Goal: Register for event/course: Register for event/course

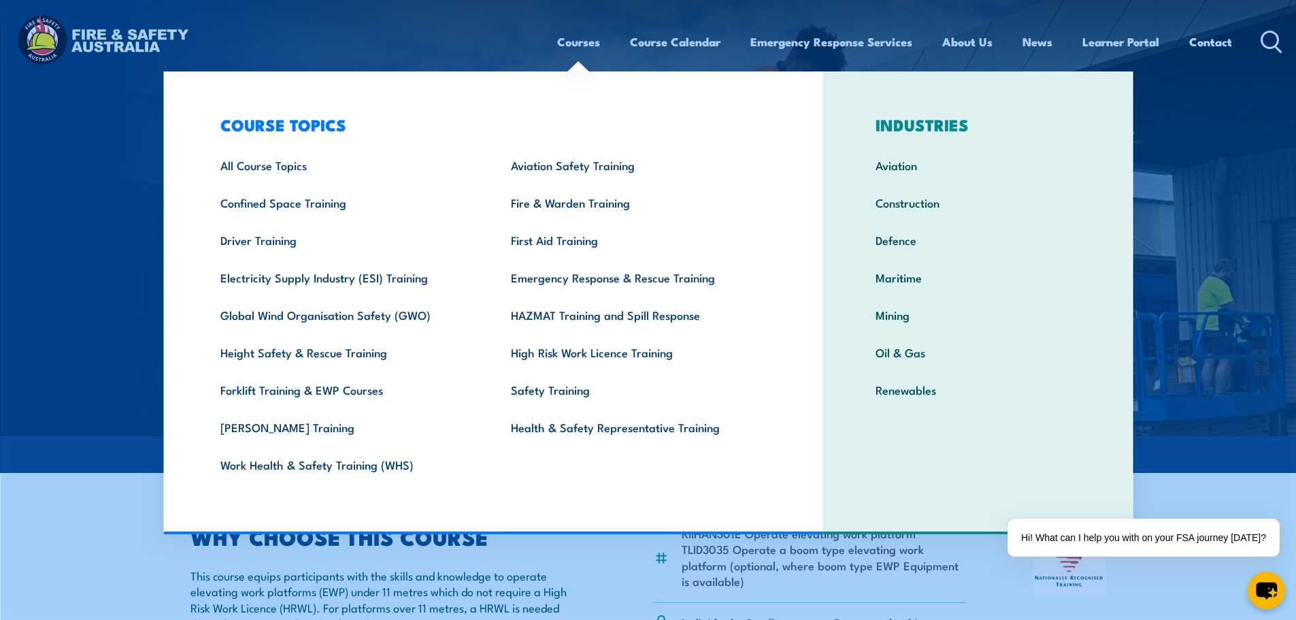
click at [584, 52] on link "Courses" at bounding box center [578, 42] width 43 height 36
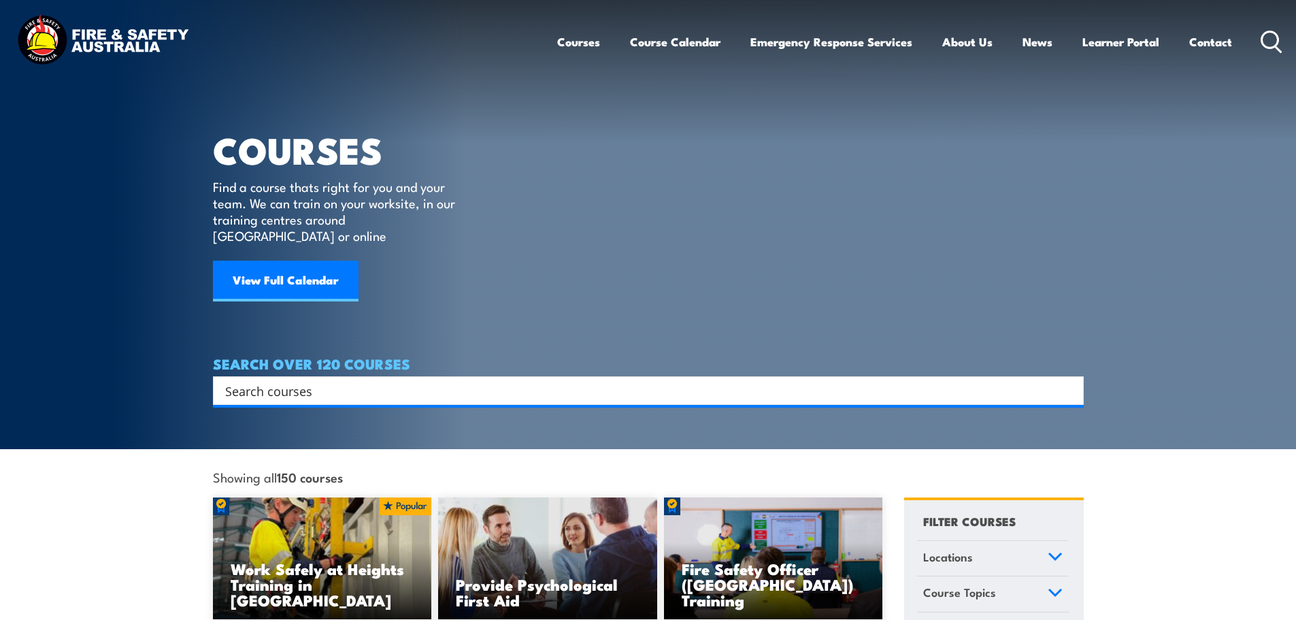
click at [388, 380] on input "Search input" at bounding box center [639, 390] width 829 height 20
type input "over 11"
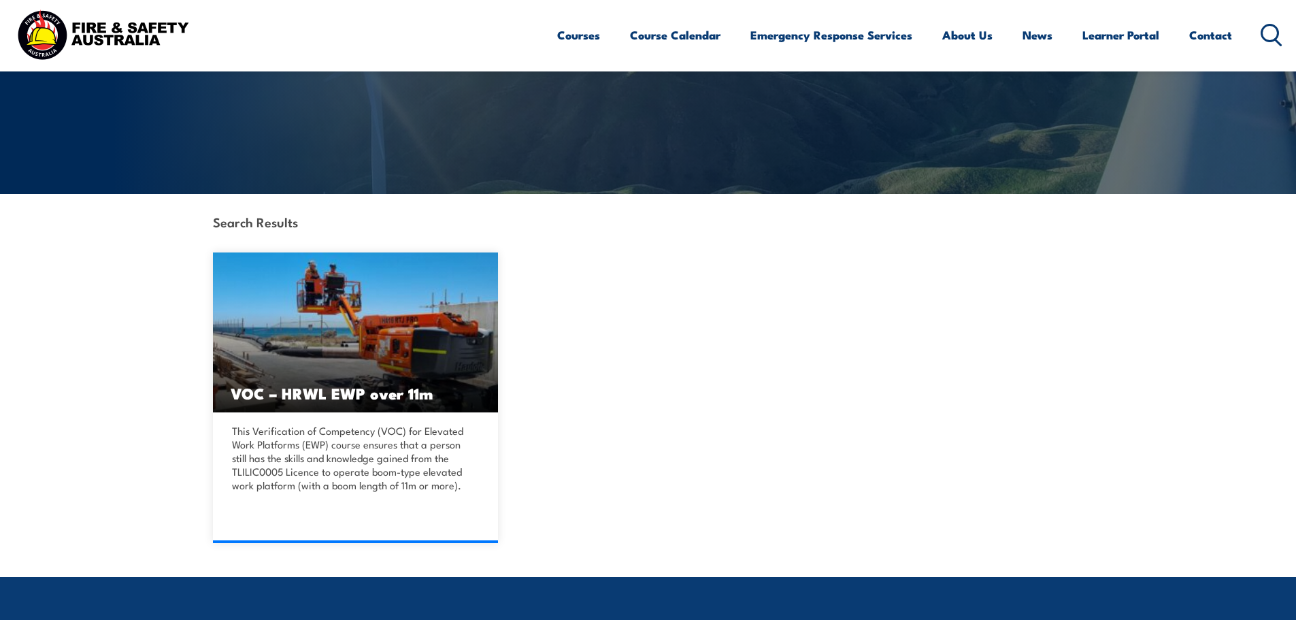
scroll to position [203, 0]
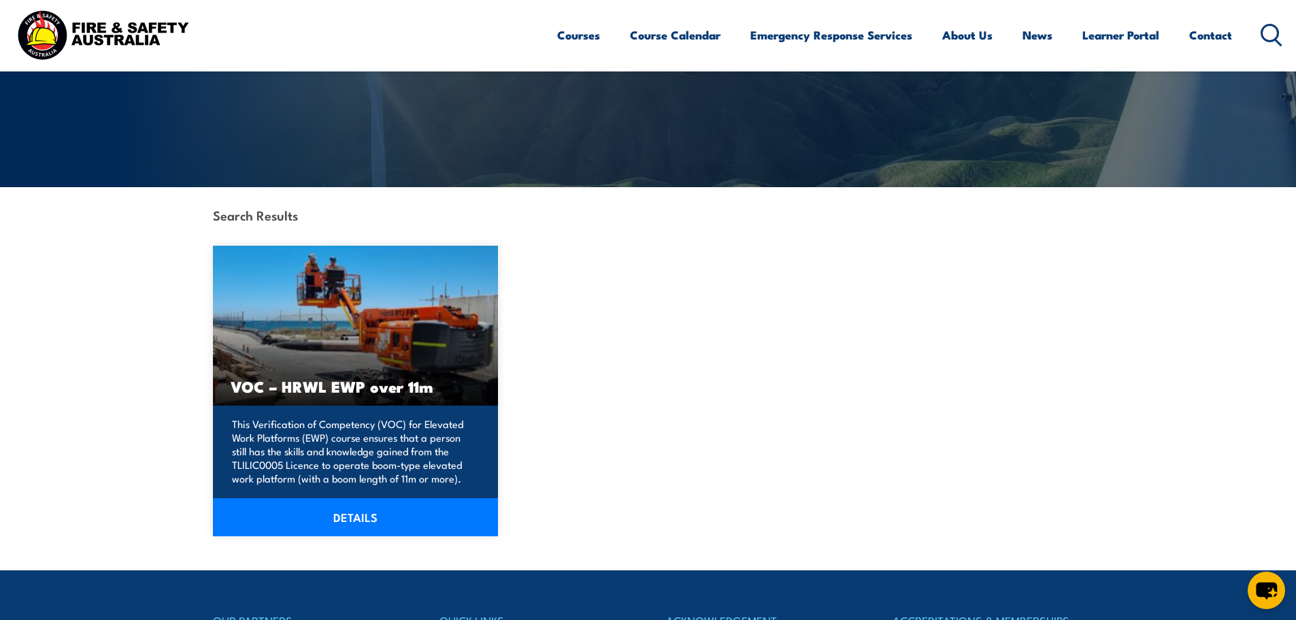
click at [328, 467] on p "This Verification of Competency (VOC) for Elevated Work Platforms (EWP) course …" at bounding box center [354, 451] width 244 height 68
click at [328, 509] on link "DETAILS" at bounding box center [356, 517] width 286 height 38
